Goal: Browse casually

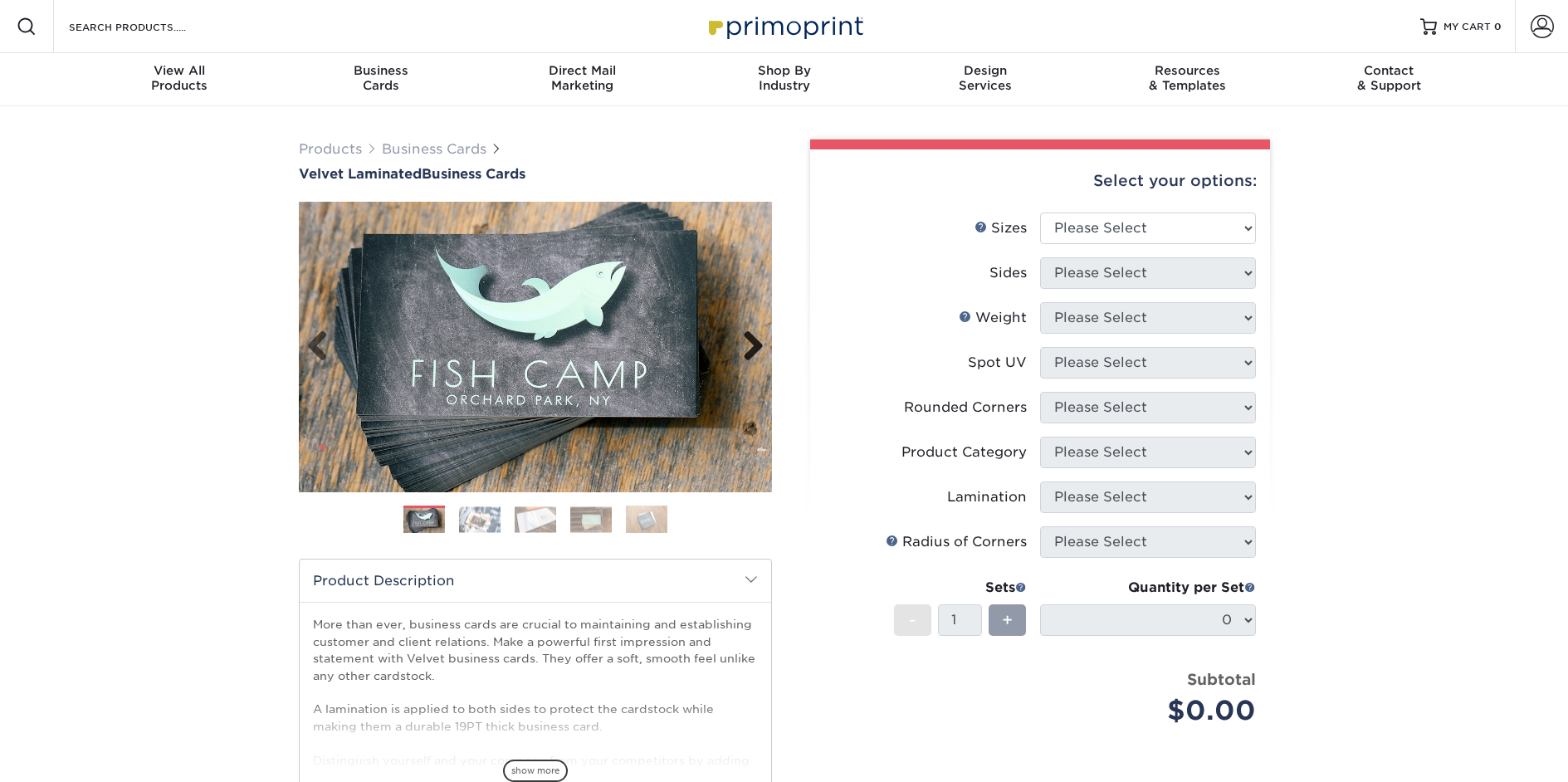
click at [749, 342] on link "Next" at bounding box center [747, 347] width 34 height 34
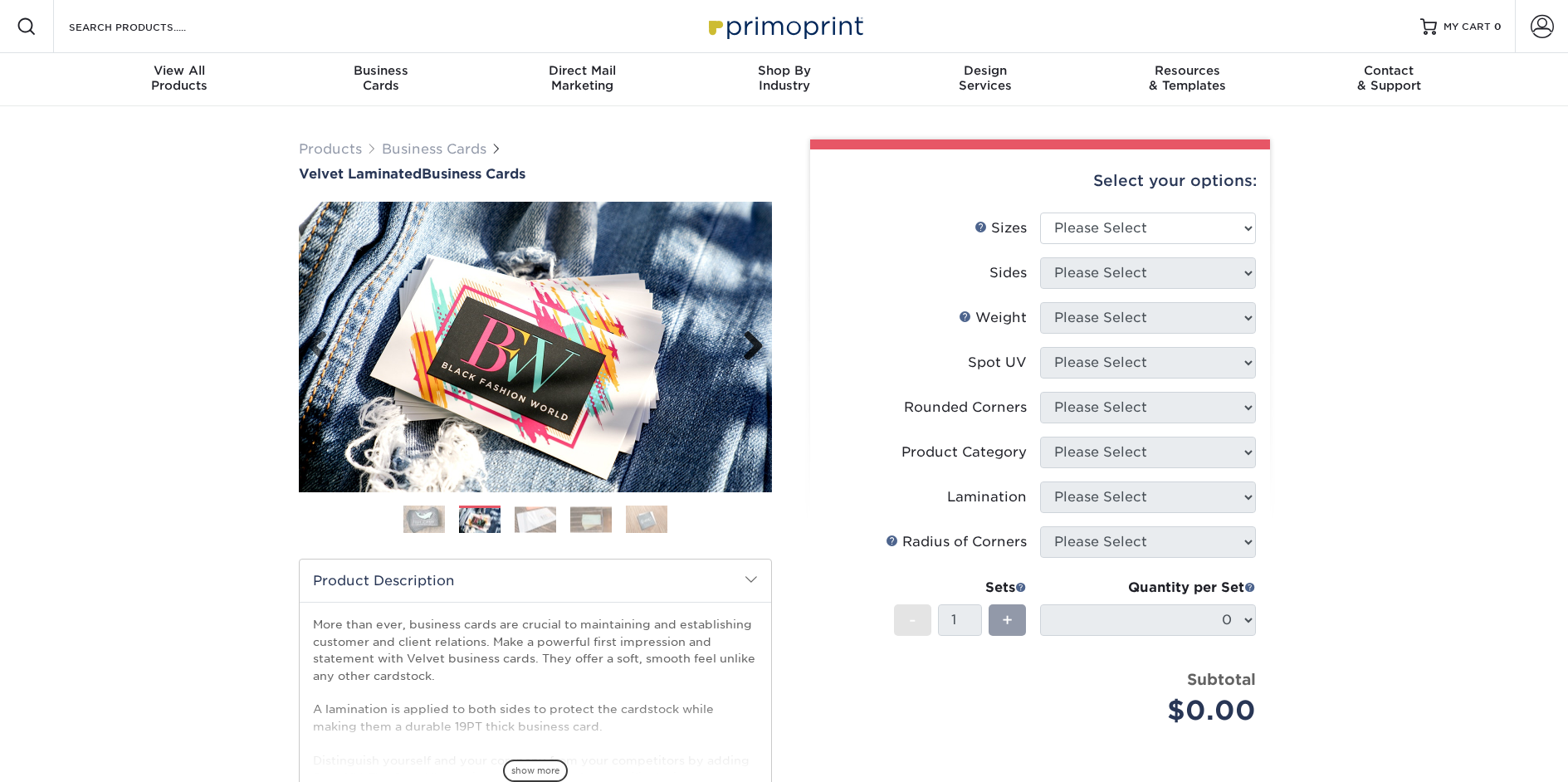
click at [749, 342] on link "Next" at bounding box center [747, 347] width 34 height 34
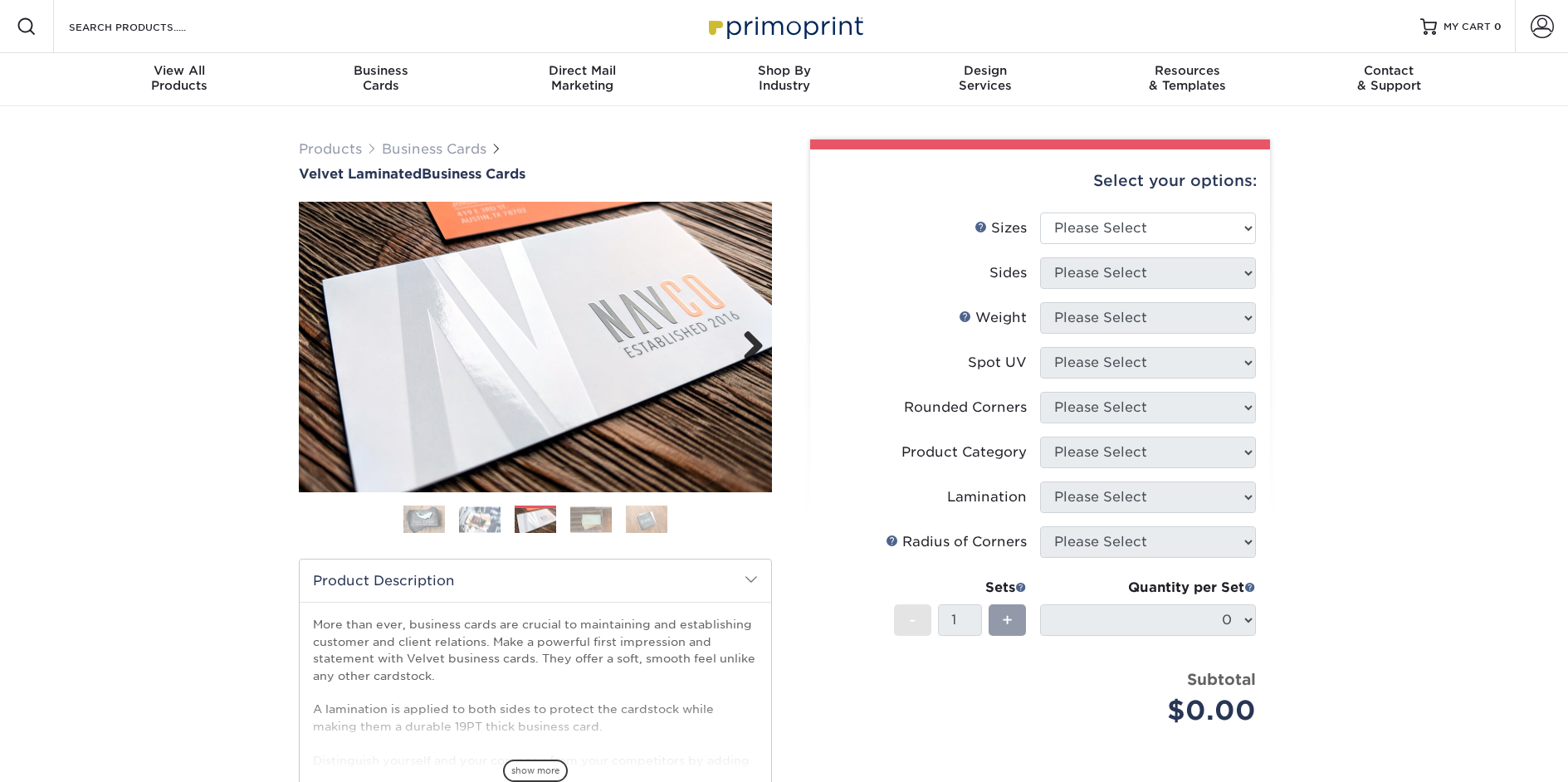
click at [747, 342] on link "Next" at bounding box center [747, 347] width 34 height 34
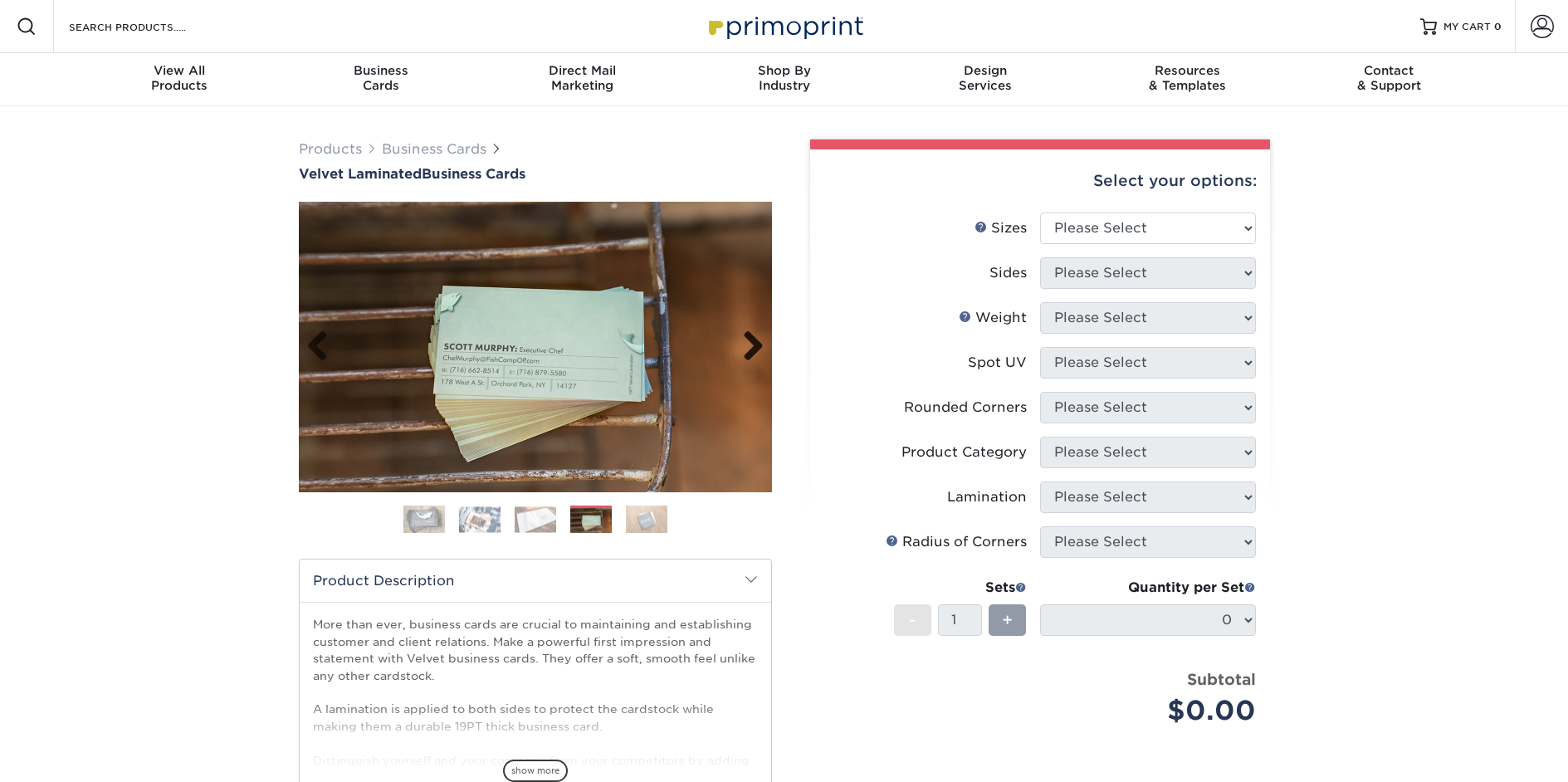
click at [747, 342] on link "Next" at bounding box center [747, 347] width 34 height 34
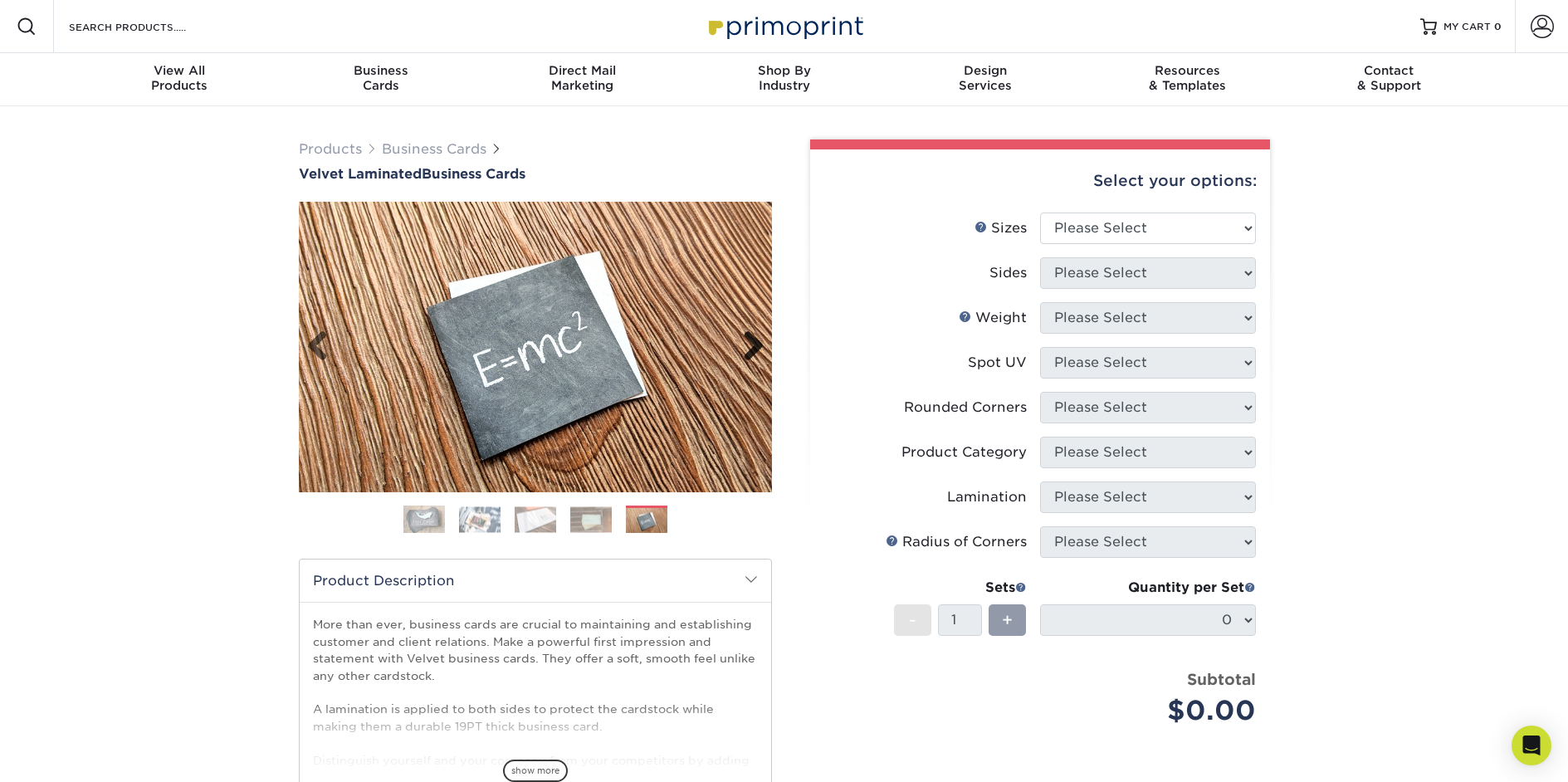
click at [747, 342] on link "Next" at bounding box center [747, 347] width 34 height 34
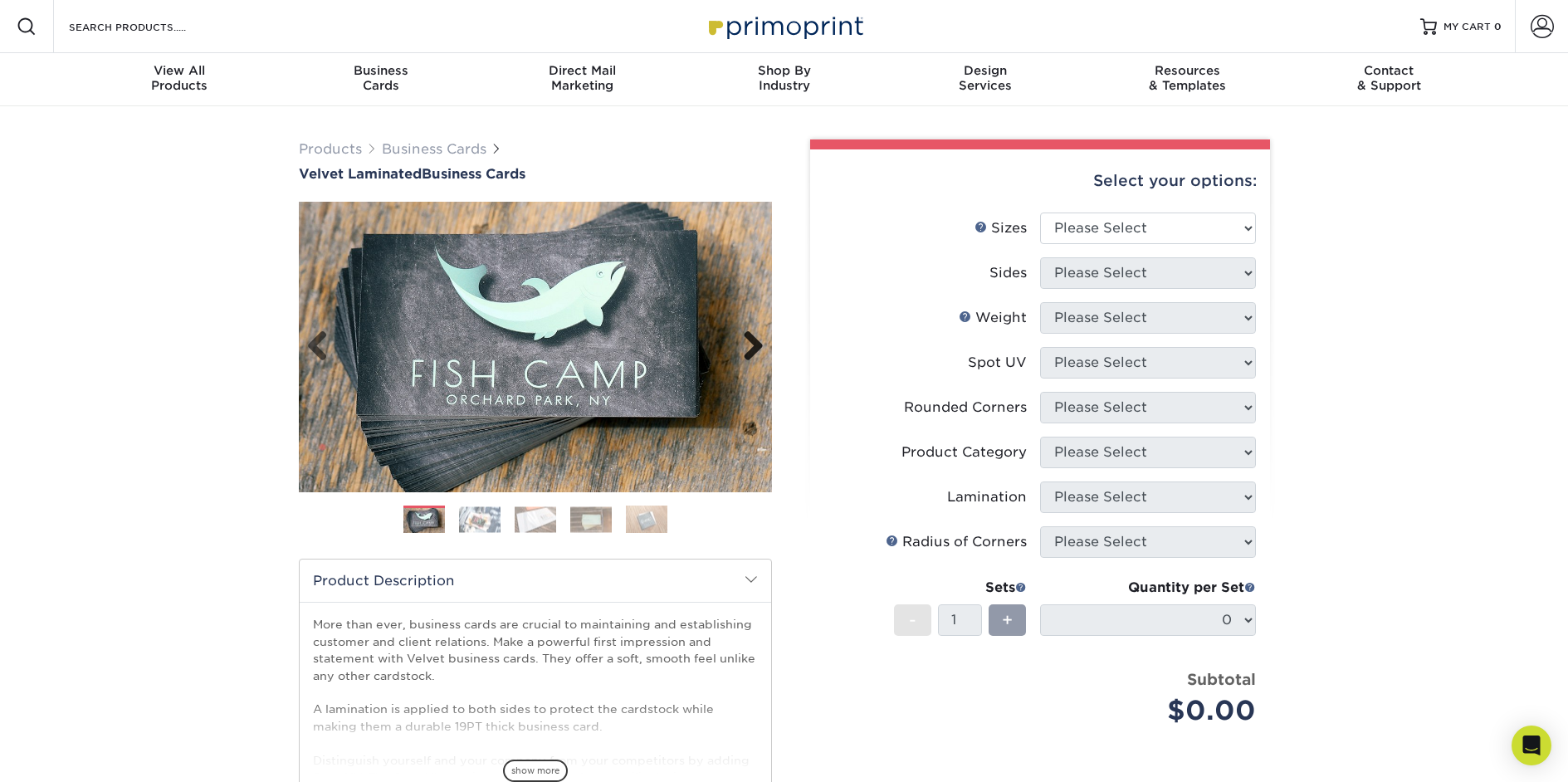
click at [747, 342] on link "Next" at bounding box center [747, 347] width 34 height 34
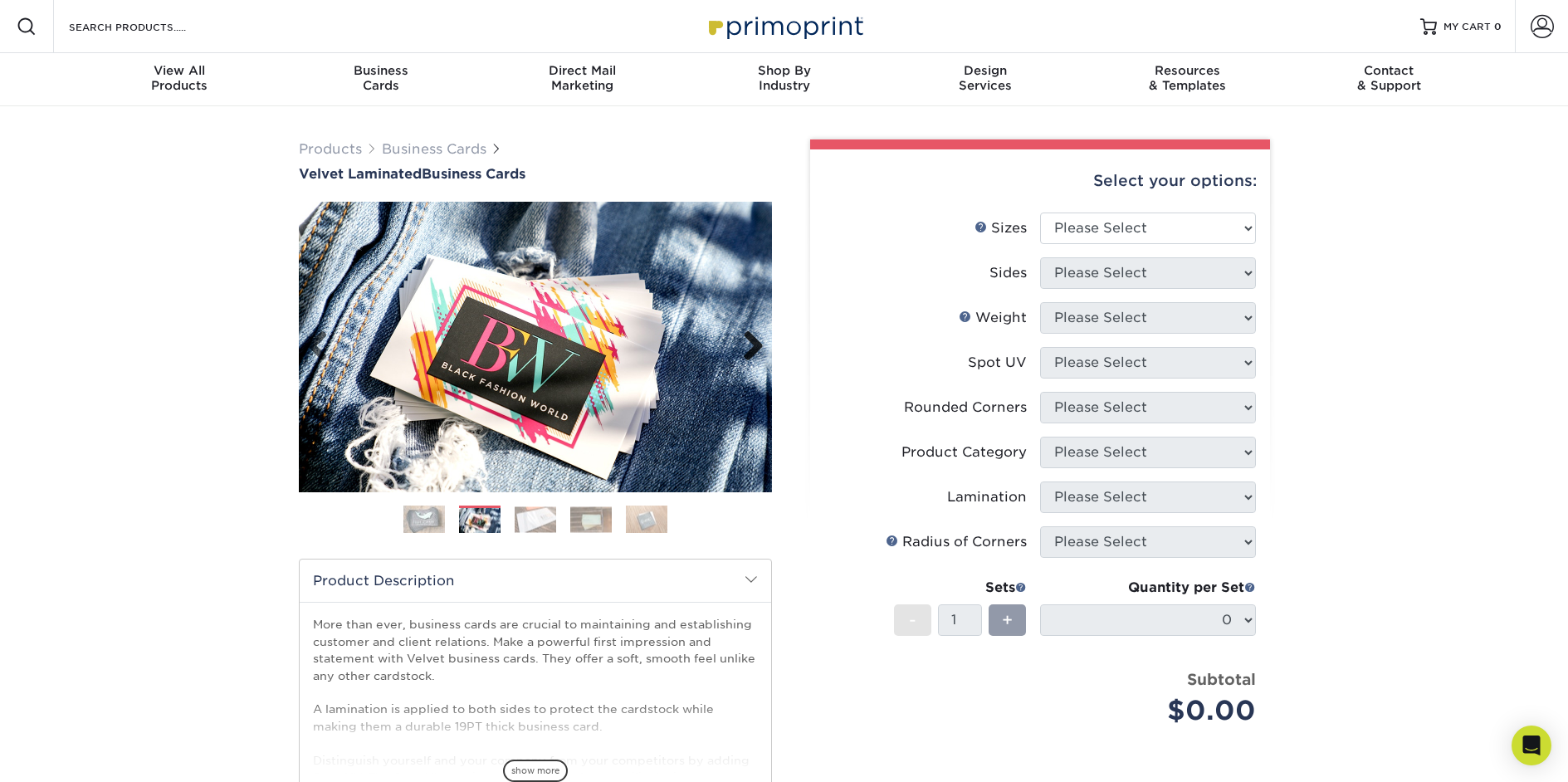
click at [747, 342] on link "Next" at bounding box center [747, 347] width 34 height 34
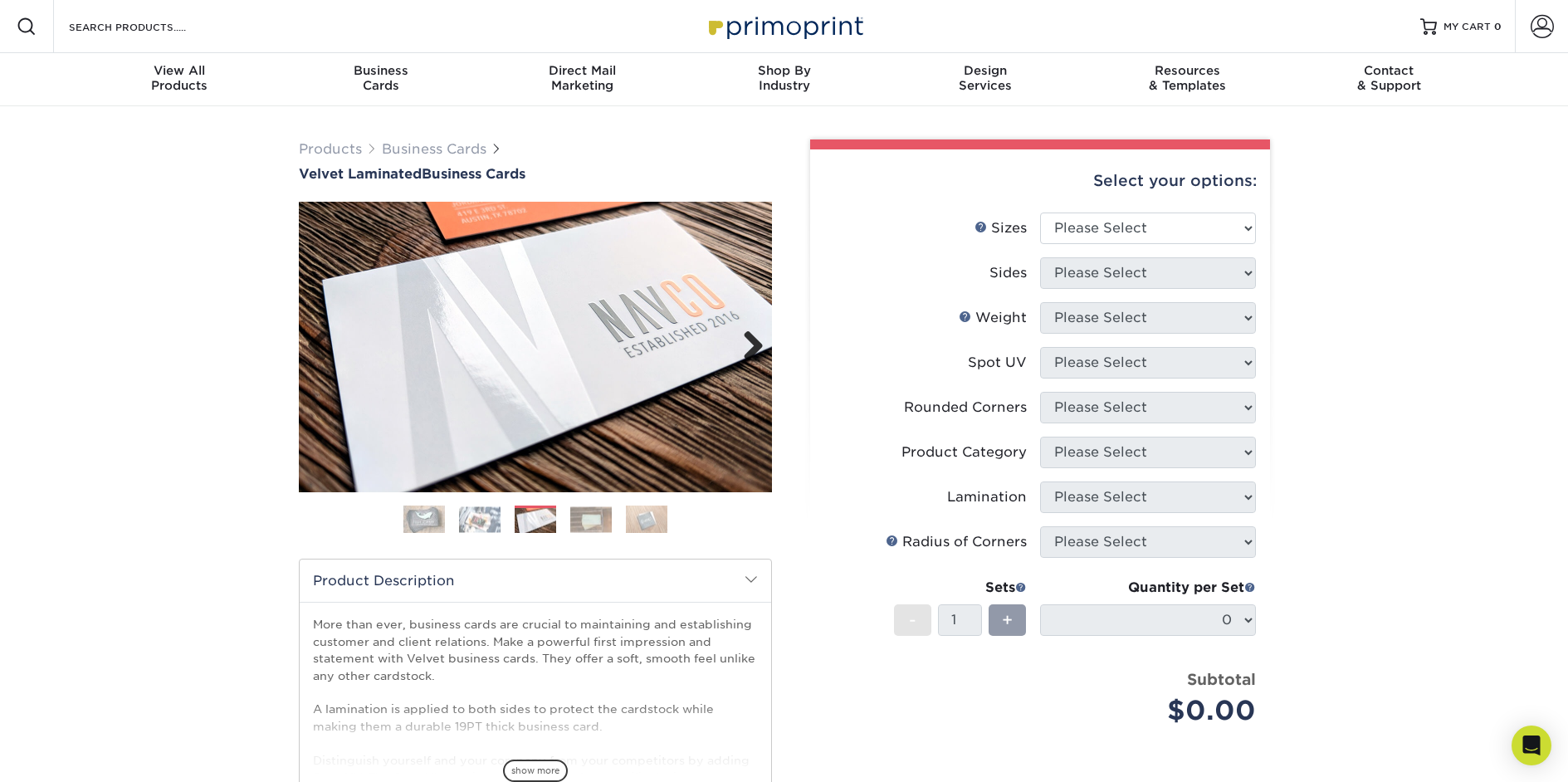
click at [747, 342] on link "Next" at bounding box center [747, 347] width 34 height 34
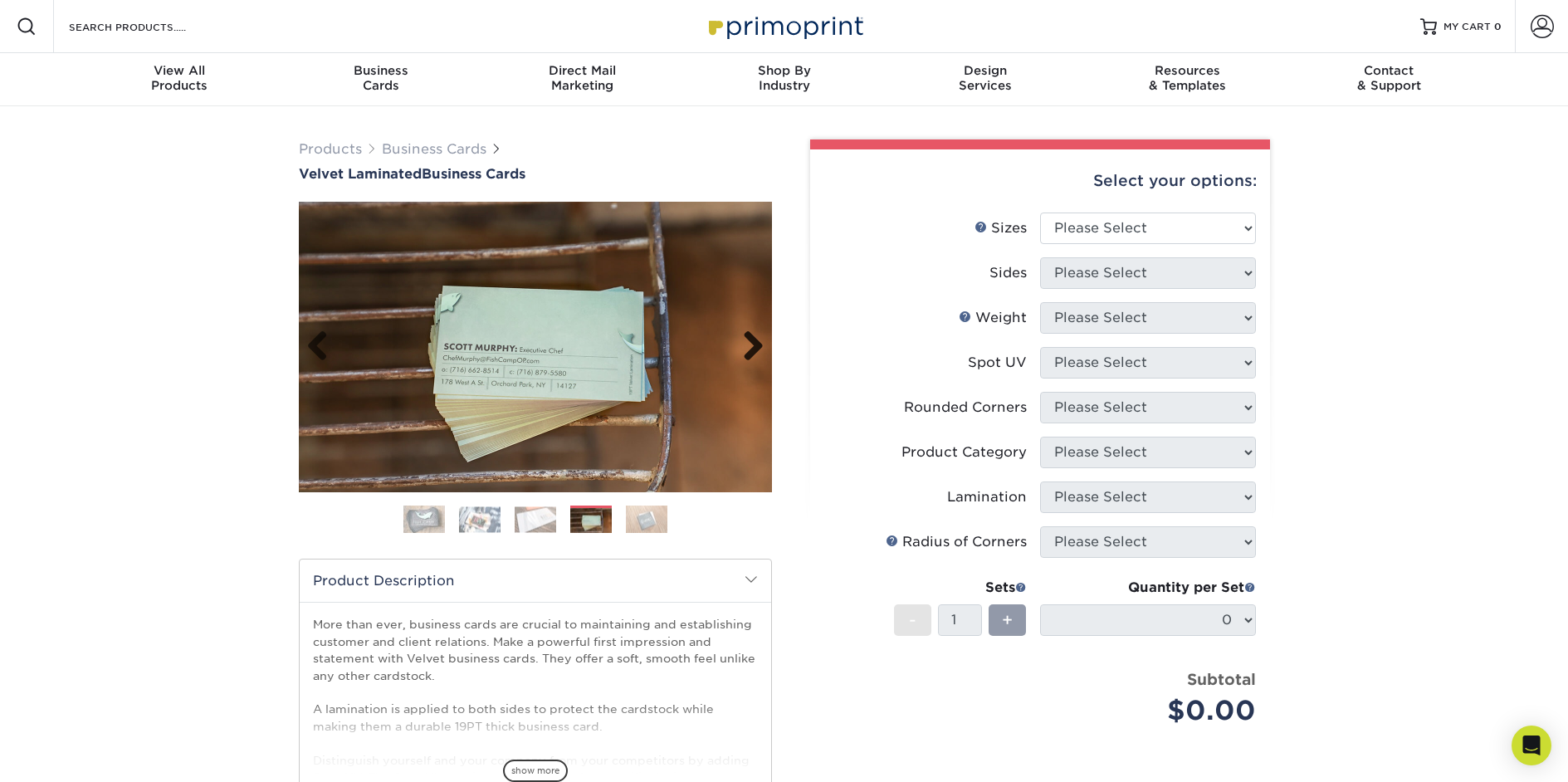
click at [747, 342] on link "Next" at bounding box center [747, 347] width 34 height 34
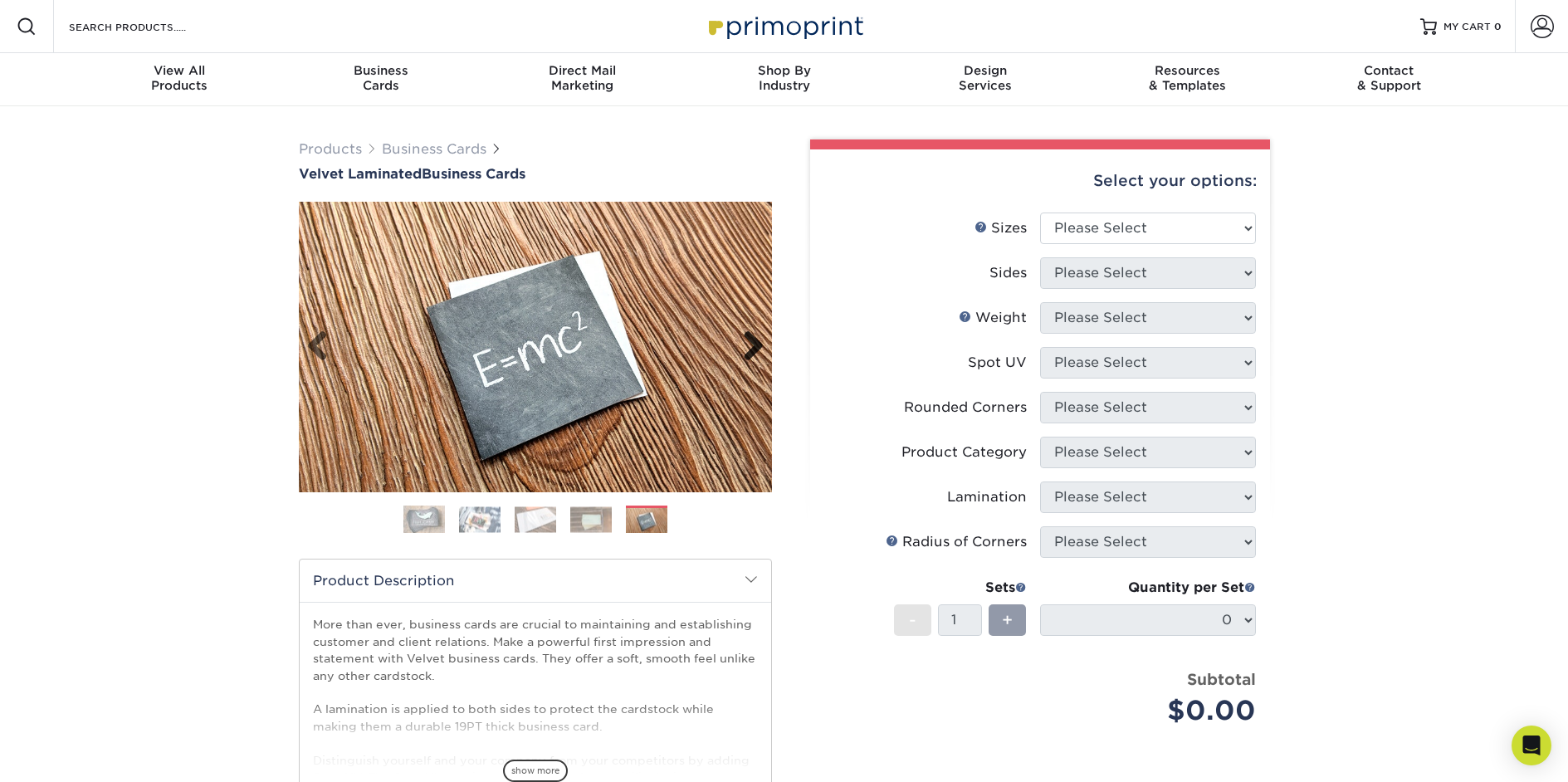
click at [747, 342] on link "Next" at bounding box center [747, 347] width 34 height 34
